Goal: Use online tool/utility: Utilize a website feature to perform a specific function

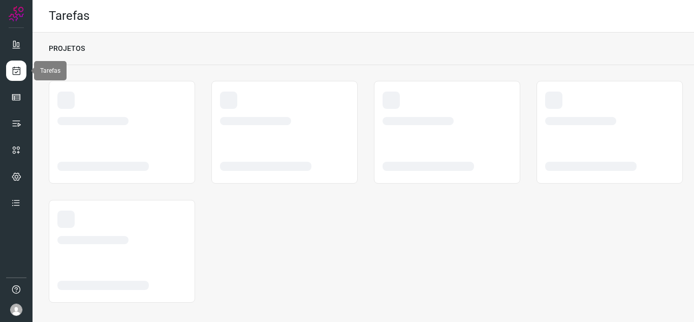
scroll to position [6, 0]
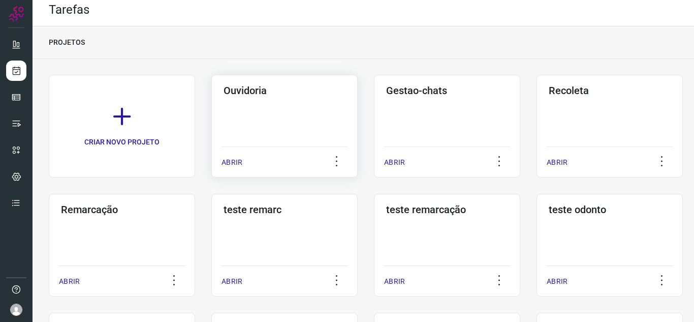
click at [222, 159] on p "ABRIR" at bounding box center [232, 162] width 21 height 11
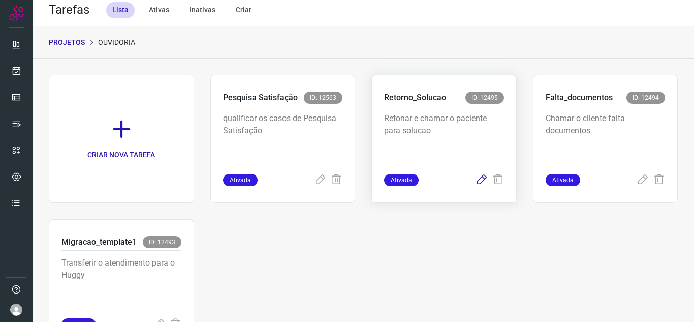
click at [476, 179] on icon at bounding box center [482, 180] width 12 height 12
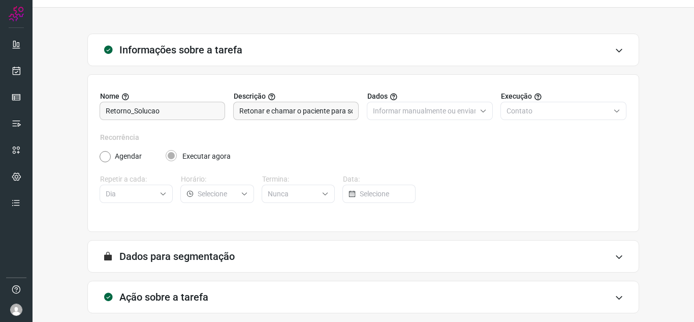
scroll to position [75, 0]
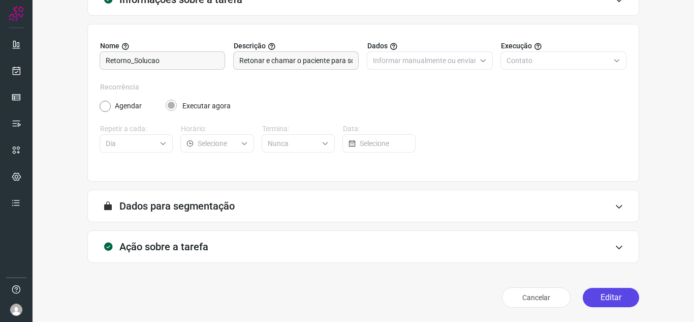
click at [597, 295] on button "Editar" at bounding box center [611, 297] width 56 height 19
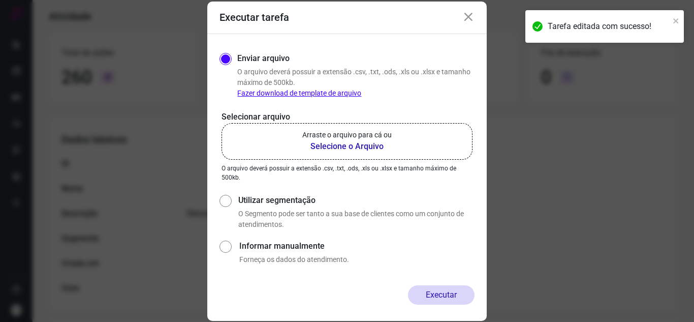
click at [344, 158] on label "Arraste o arquivo para cá ou Selecione o Arquivo" at bounding box center [347, 141] width 251 height 37
click at [0, 0] on input "Arraste o arquivo para cá ou Selecione o Arquivo" at bounding box center [0, 0] width 0 height 0
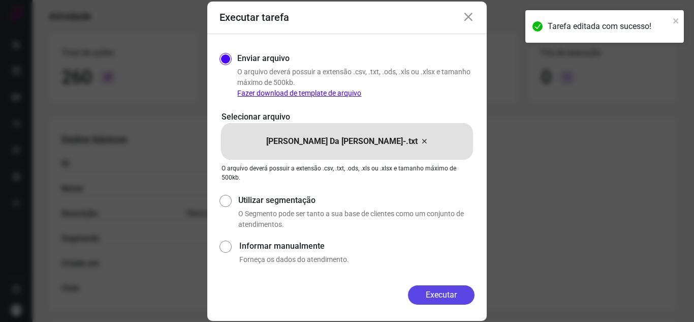
click at [431, 297] on button "Executar" at bounding box center [441, 294] width 67 height 19
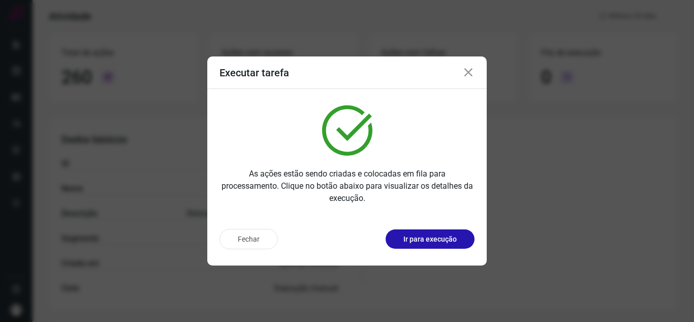
click at [456, 241] on p "Ir para execução" at bounding box center [430, 239] width 53 height 11
